Goal: Information Seeking & Learning: Learn about a topic

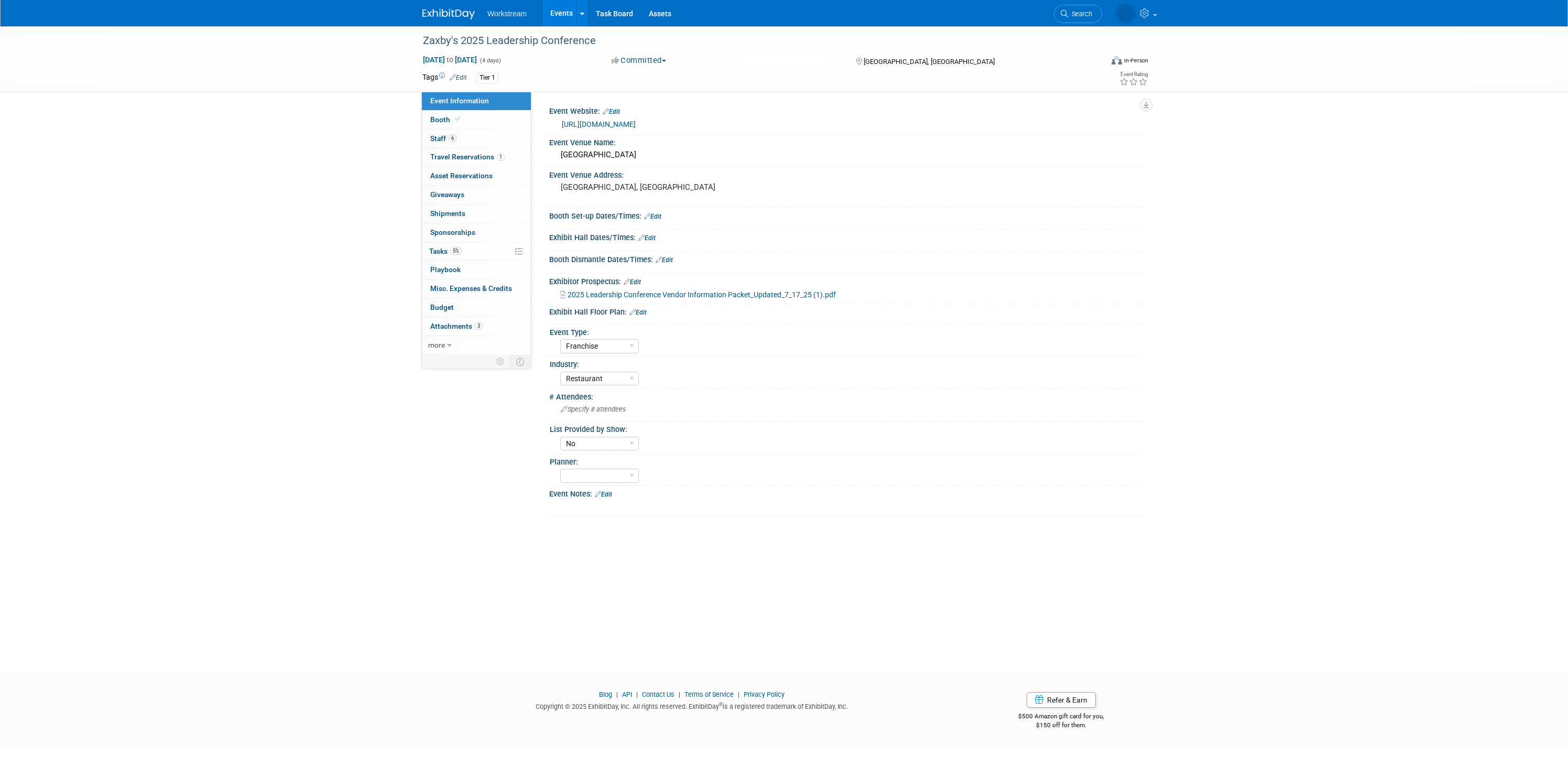
select select "Franchise"
select select "Restaurant"
select select "No"
click at [644, 296] on span "2025 Leadership Conference Vendor Information Packet_Updated_7_17_25 (1).pdf" at bounding box center [701, 294] width 268 height 8
select select "Franchise"
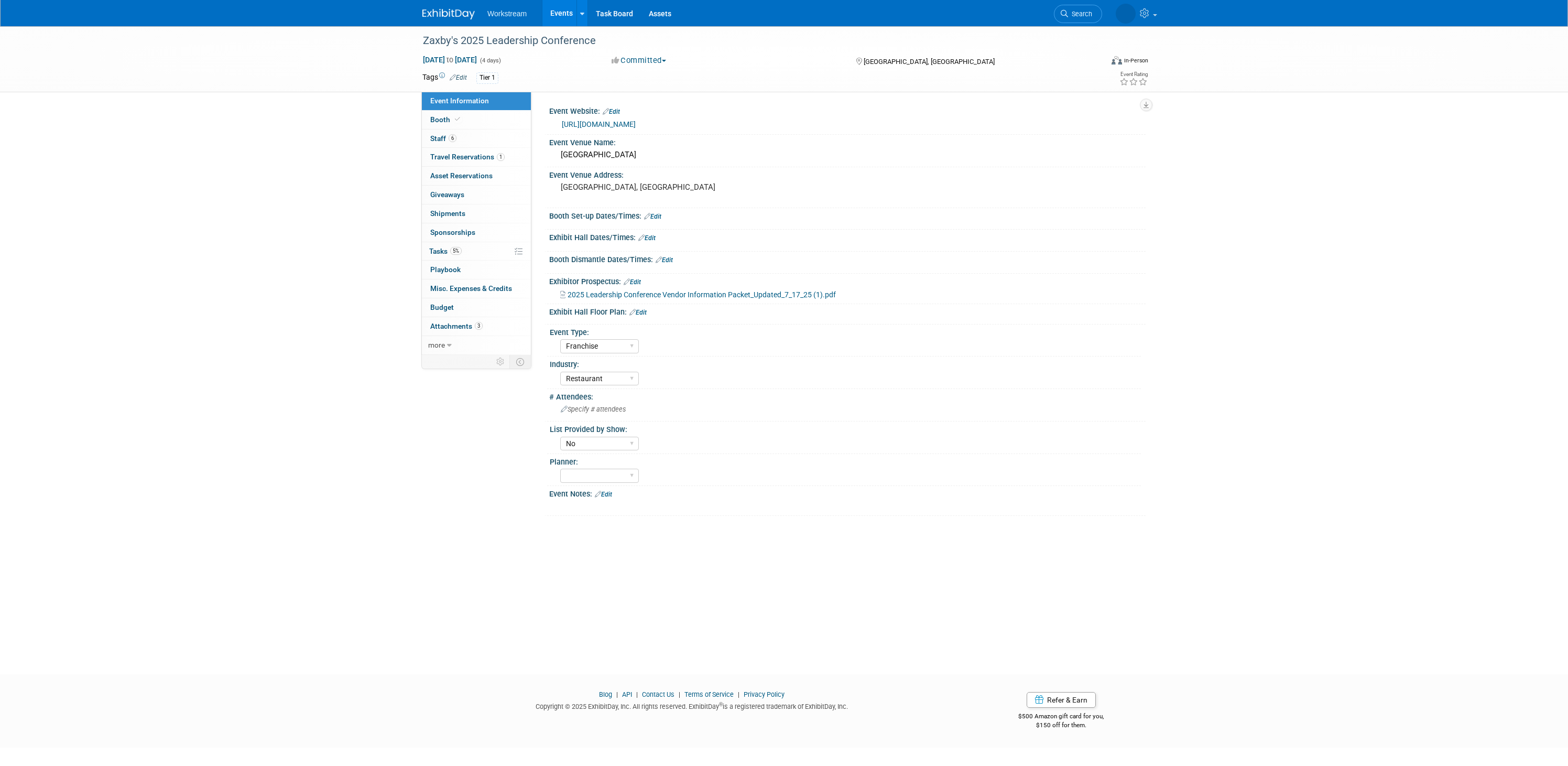
select select "Restaurant"
select select "No"
click at [552, 20] on link "Events" at bounding box center [562, 13] width 38 height 26
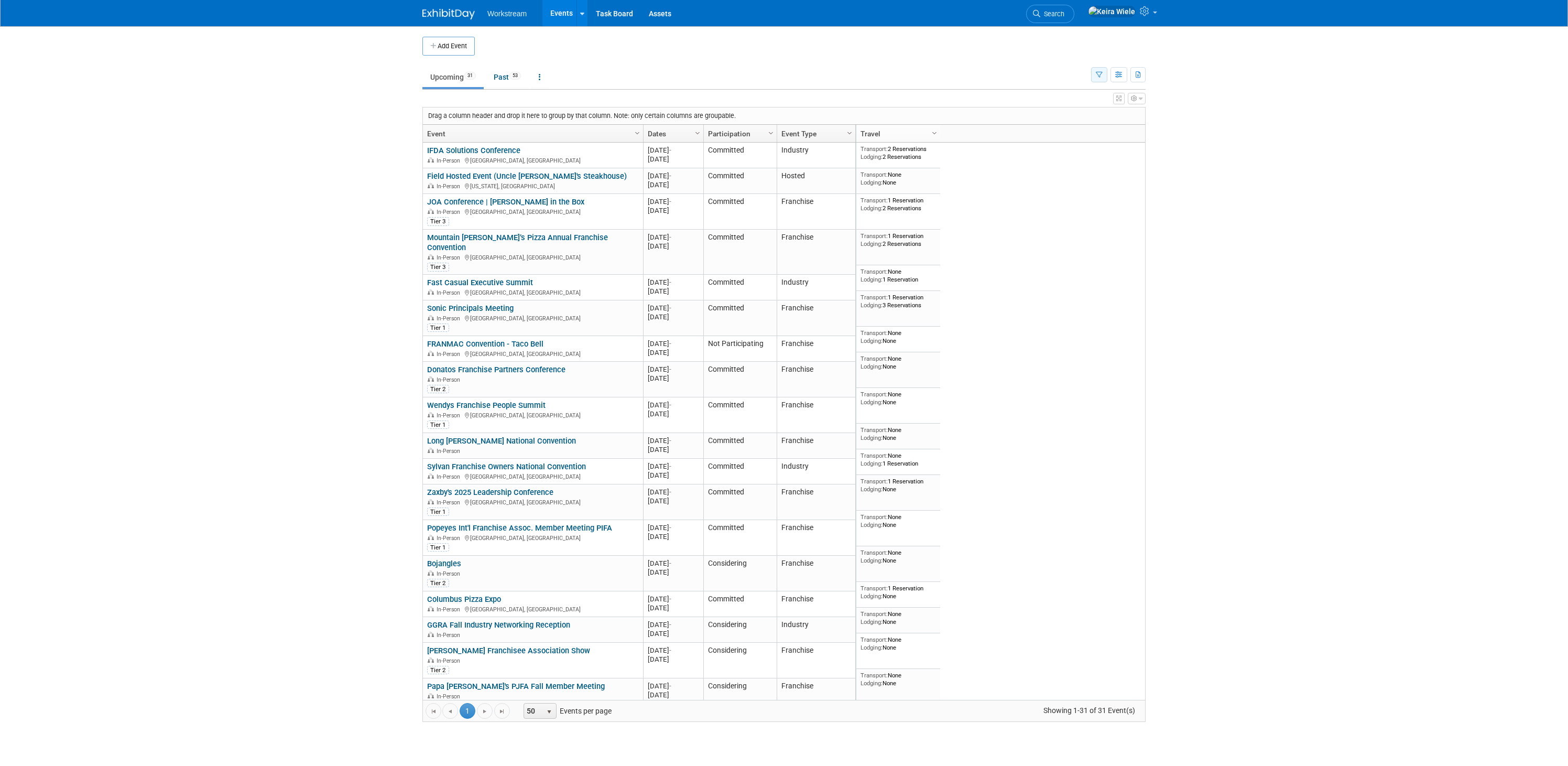
click at [1105, 76] on button "button" at bounding box center [1099, 75] width 17 height 15
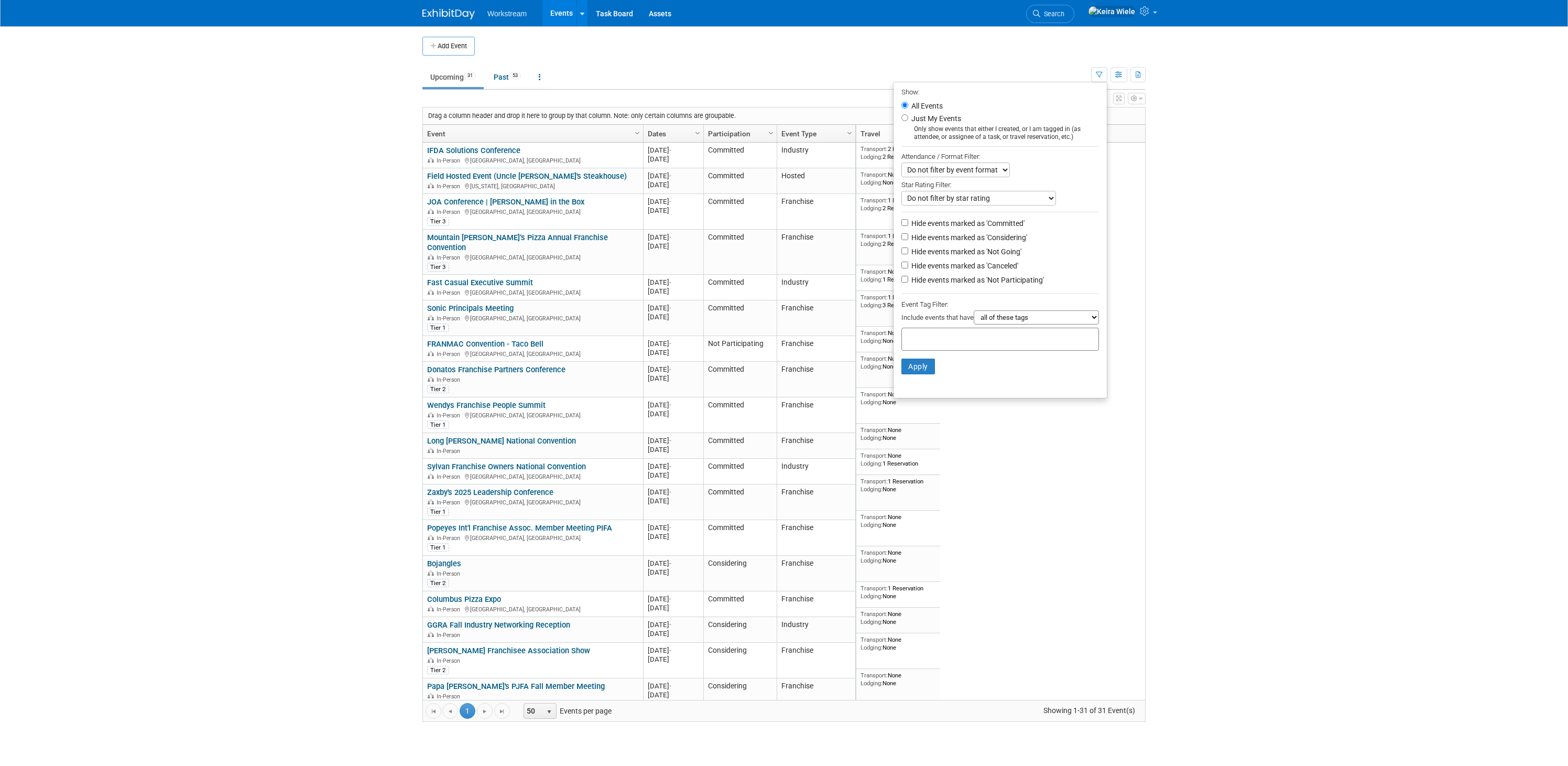
click at [927, 115] on label "Just My Events" at bounding box center [935, 118] width 52 height 10
click at [909, 115] on input "Just My Events" at bounding box center [905, 118] width 7 height 7
radio input "true"
click at [905, 371] on button "Apply" at bounding box center [918, 366] width 34 height 16
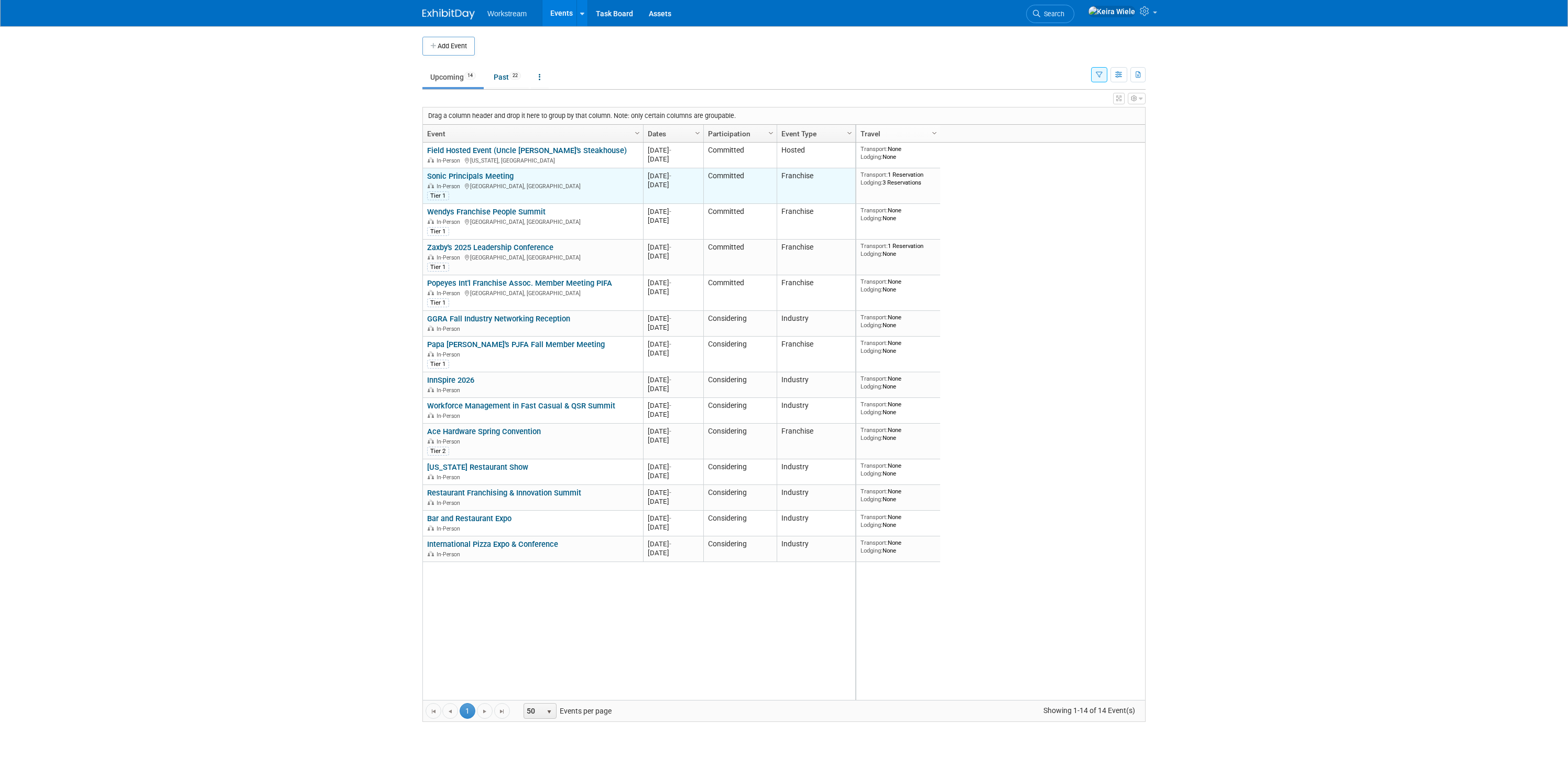
click at [486, 178] on link "Sonic Principals Meeting" at bounding box center [470, 176] width 86 height 10
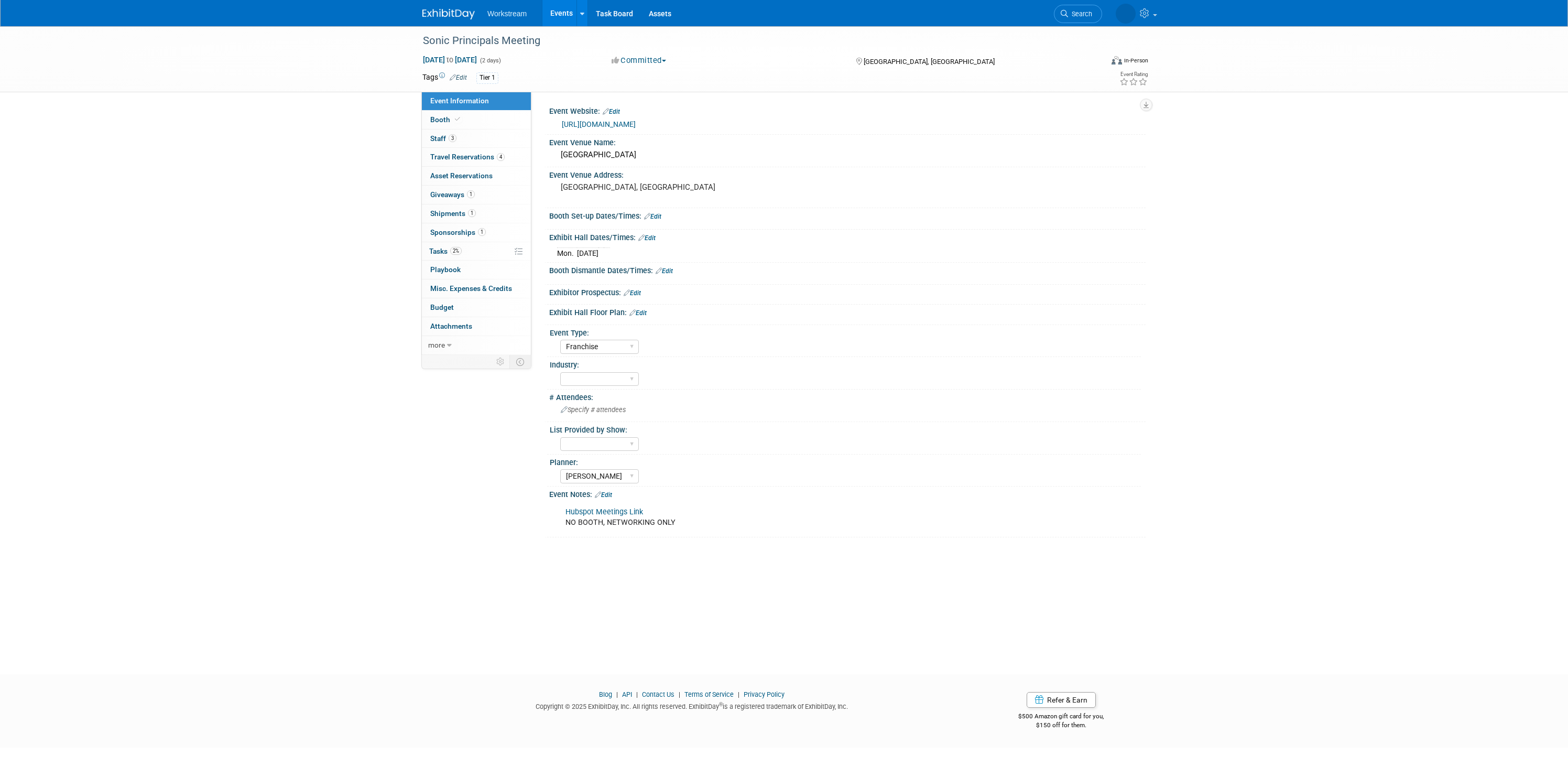
select select "Franchise"
select select "[PERSON_NAME]"
click at [487, 136] on link "3 Staff 3" at bounding box center [476, 139] width 109 height 18
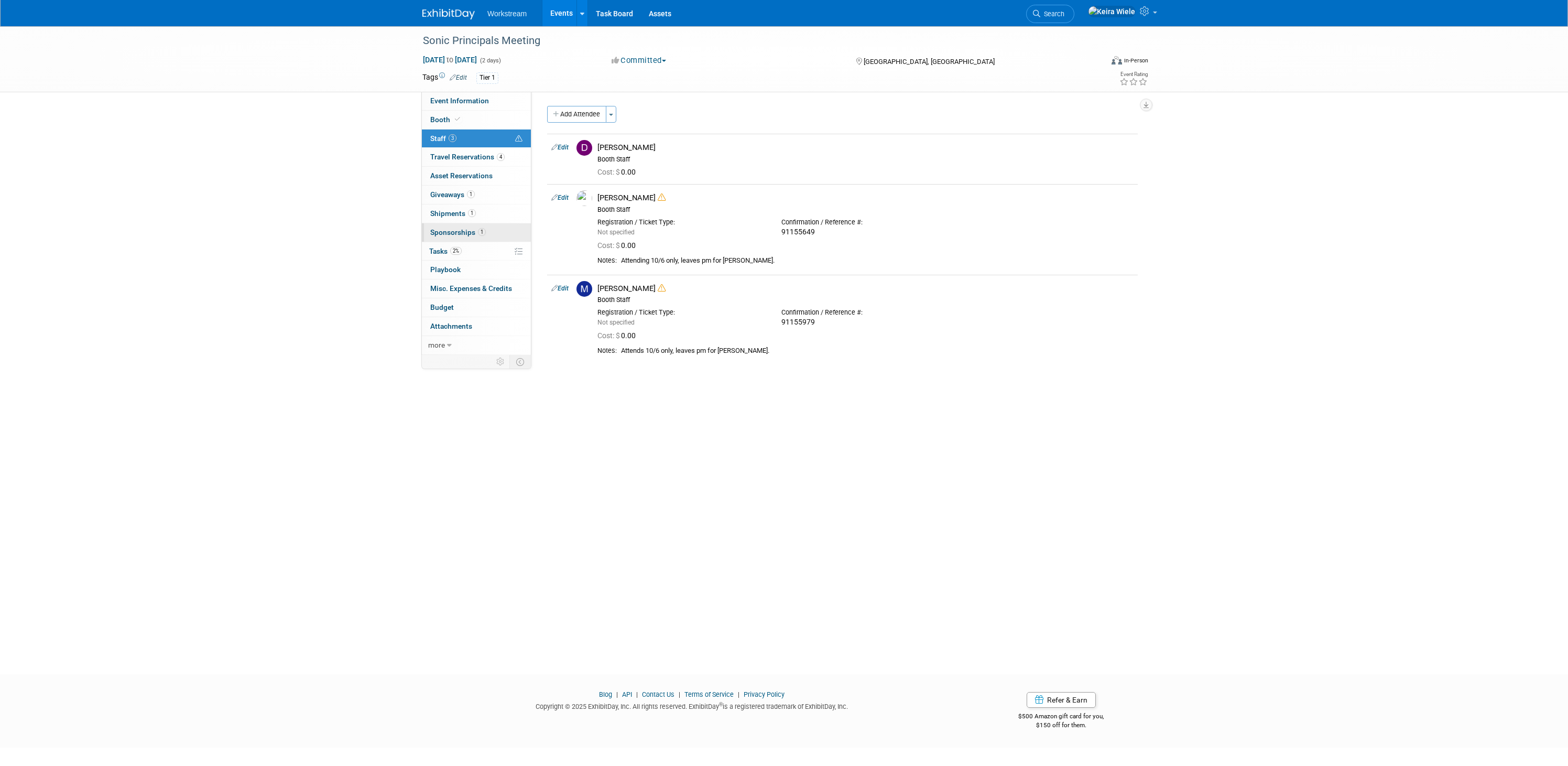
click at [483, 226] on link "1 Sponsorships 1" at bounding box center [476, 232] width 109 height 18
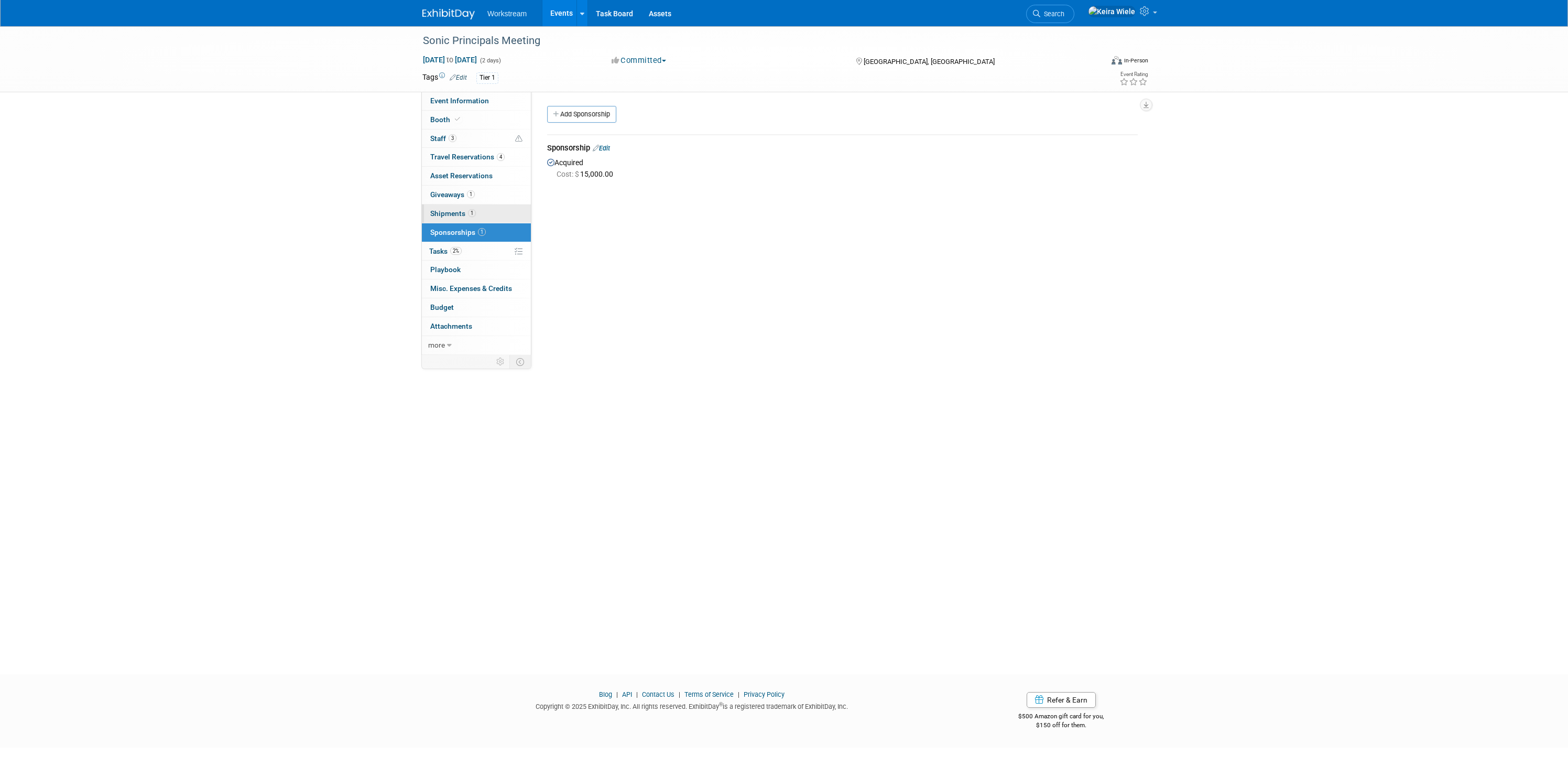
click at [482, 214] on link "1 Shipments 1" at bounding box center [476, 214] width 109 height 18
click at [468, 106] on link "Event Information" at bounding box center [476, 100] width 109 height 18
select select "Franchise"
select select "Tatia Meghdadi"
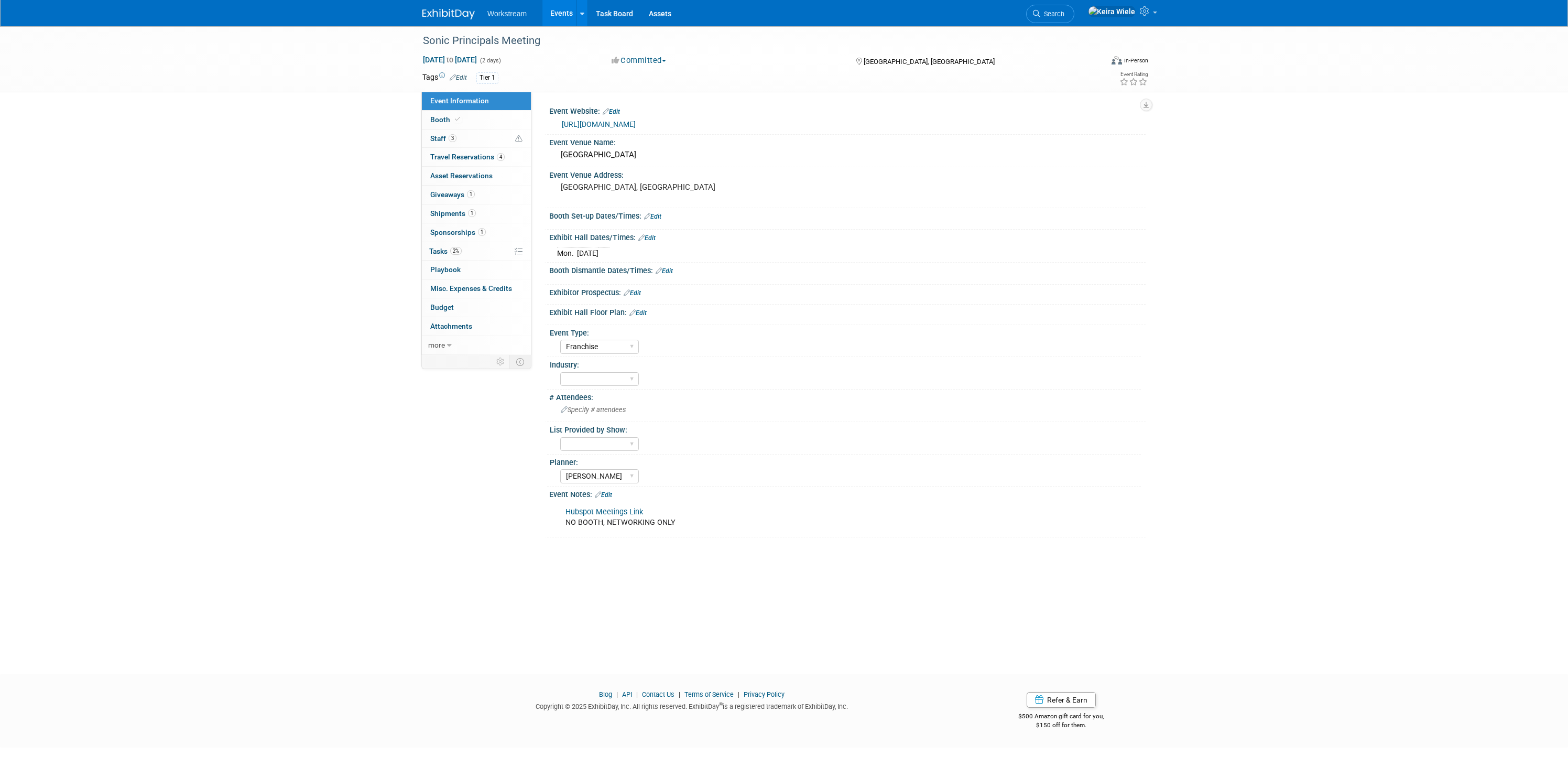
click at [636, 126] on link "[URL][DOMAIN_NAME]" at bounding box center [598, 124] width 74 height 8
click at [619, 519] on div "Hubspot Meetings Link NO BOOTH, NETWORKING ONLY" at bounding box center [794, 517] width 472 height 31
click at [659, 577] on div "Sonic Principals Meeting Oct 6, 2025 to Oct 7, 2025 (2 days) Oct 6, 2025 to Oct…" at bounding box center [784, 341] width 1568 height 629
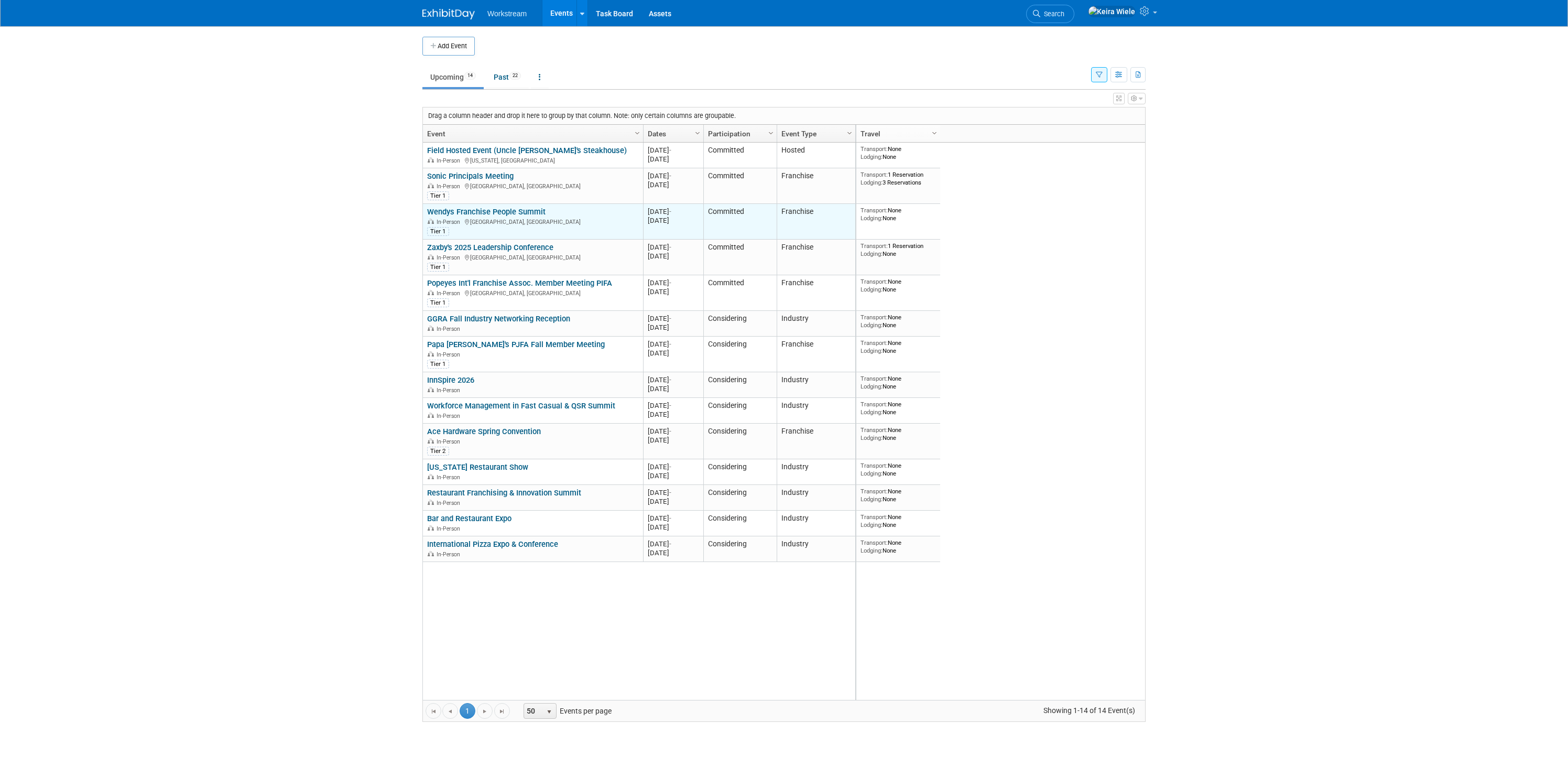
click at [538, 210] on link "Wendys Franchise People Summit" at bounding box center [486, 212] width 118 height 10
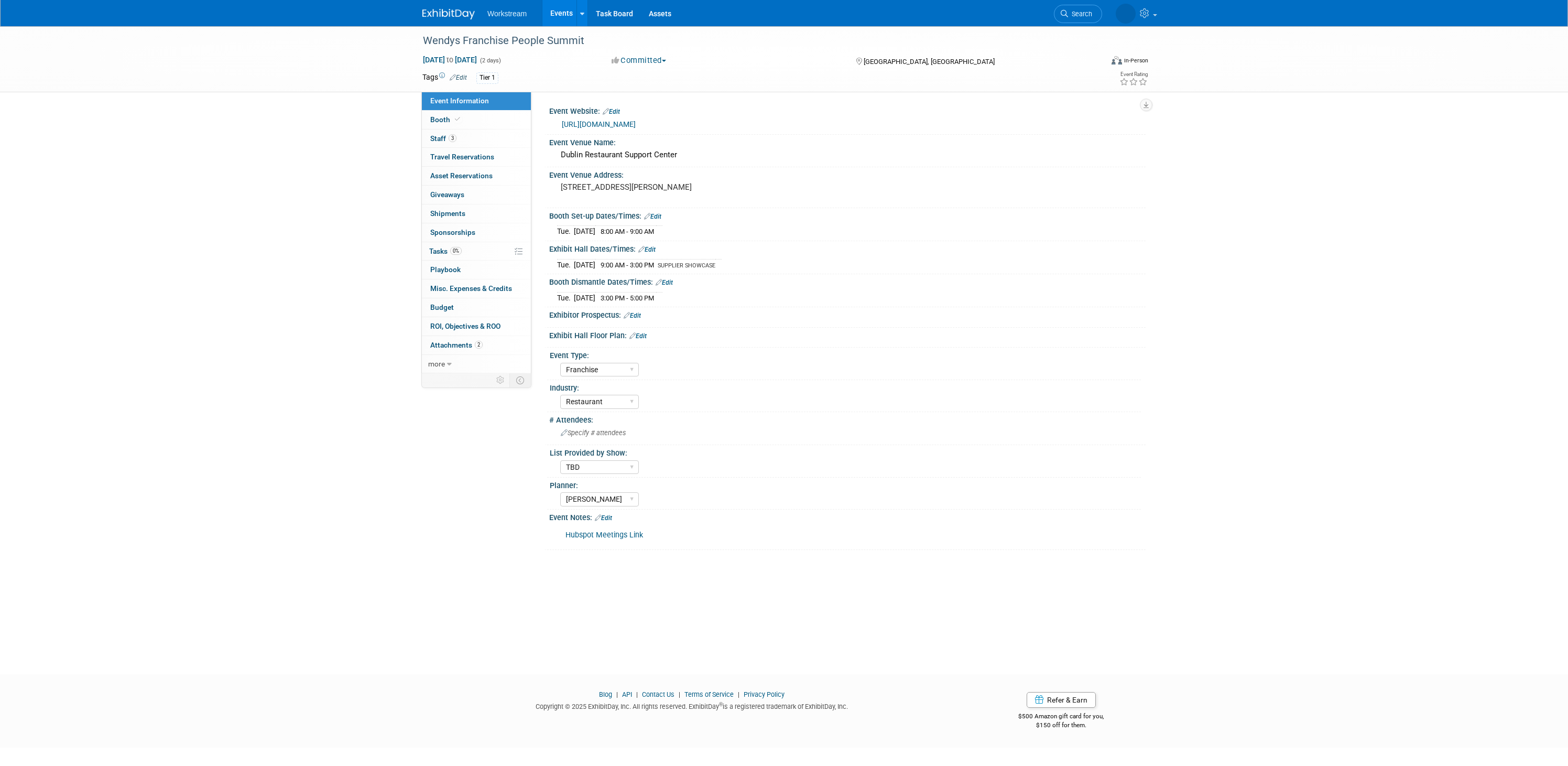
select select "Franchise"
select select "Restaurant"
select select "TBD"
select select "Tatia Meghdadi"
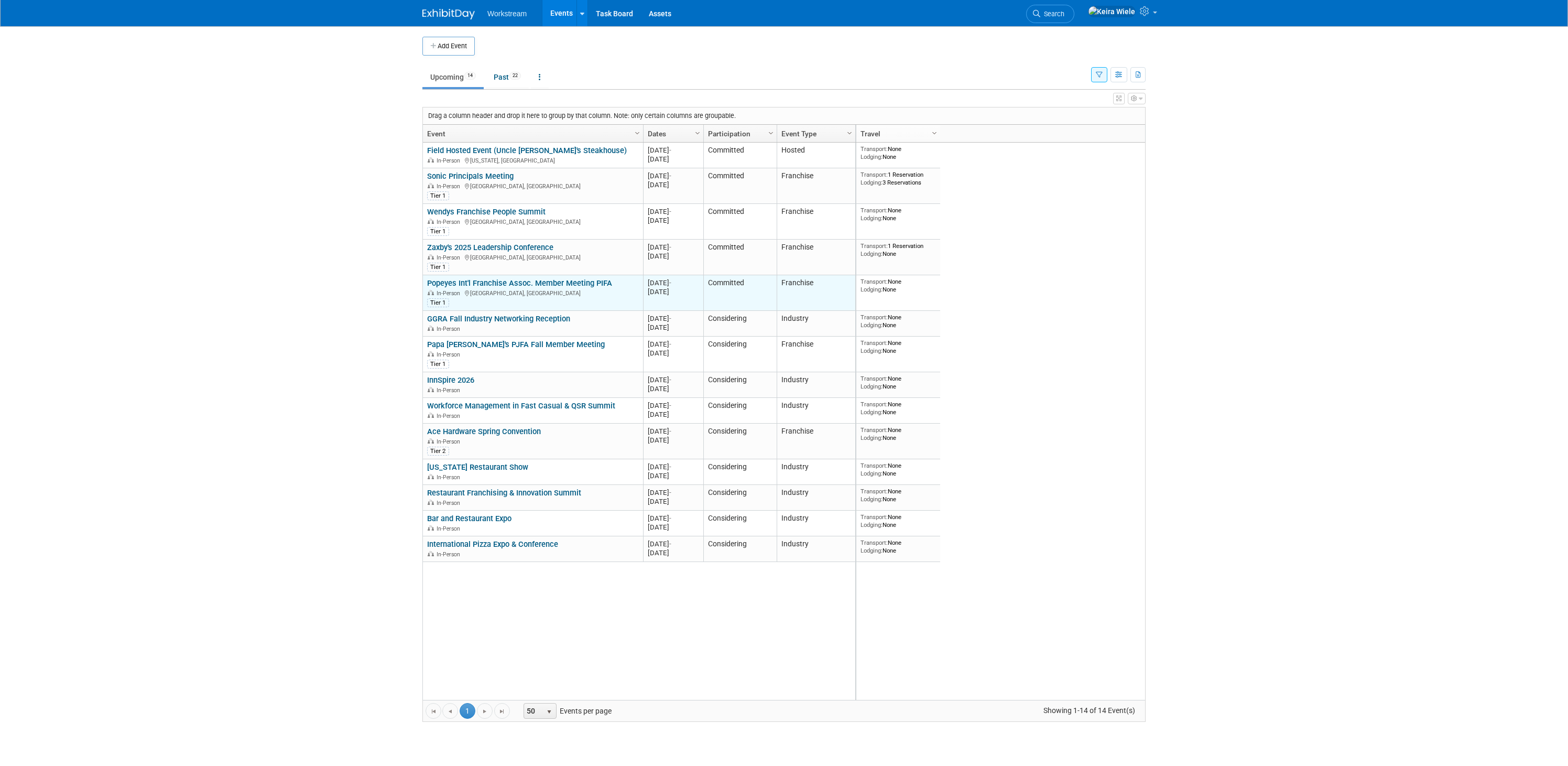
click at [507, 285] on link "Popeyes Int'l Franchise Assoc. Member Meeting PIFA" at bounding box center [519, 283] width 185 height 10
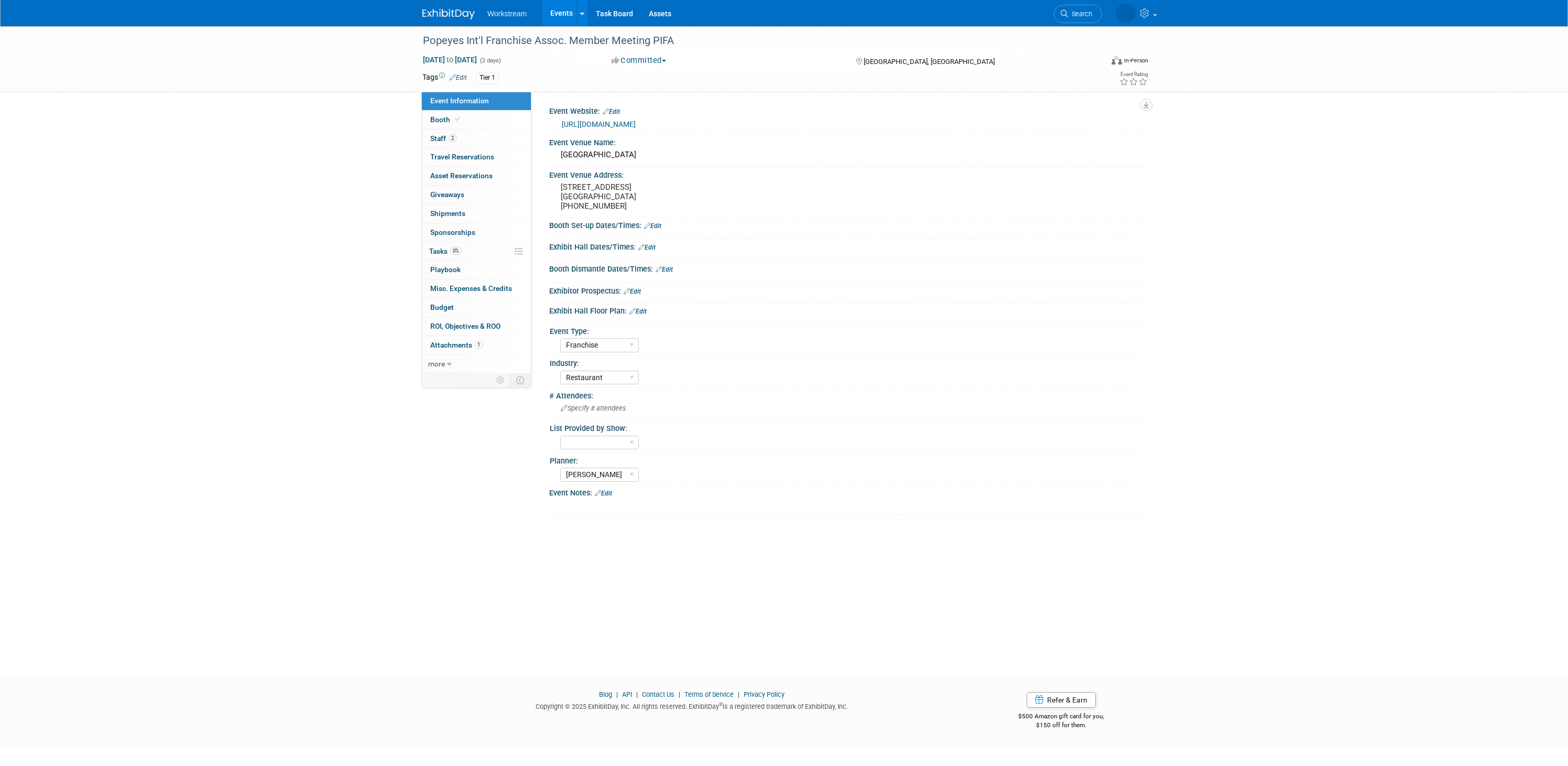
select select "Franchise"
select select "Restaurant"
select select "[PERSON_NAME]"
click at [431, 139] on span "Staff 2" at bounding box center [443, 138] width 26 height 8
